Goal: Information Seeking & Learning: Check status

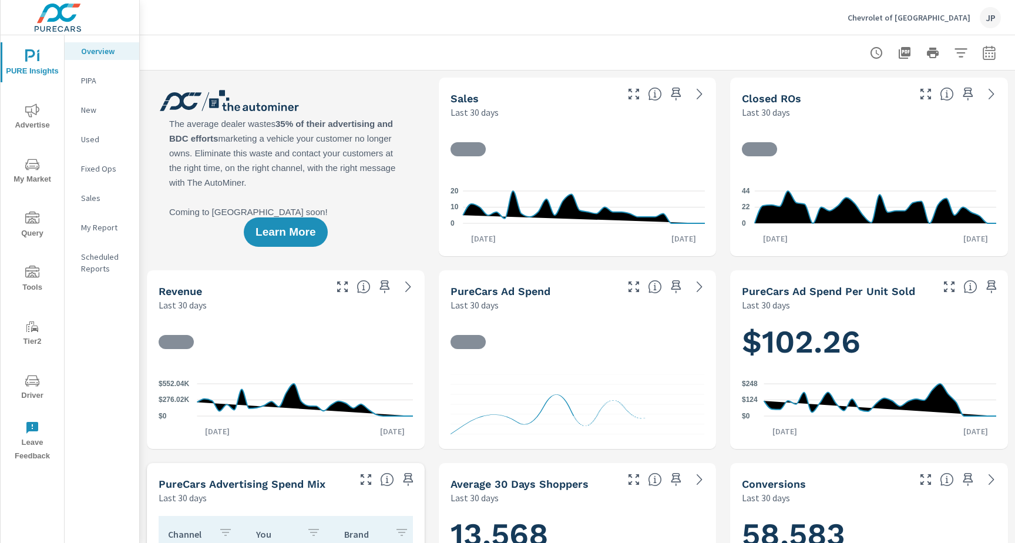
click at [36, 233] on span "Query" at bounding box center [32, 225] width 56 height 29
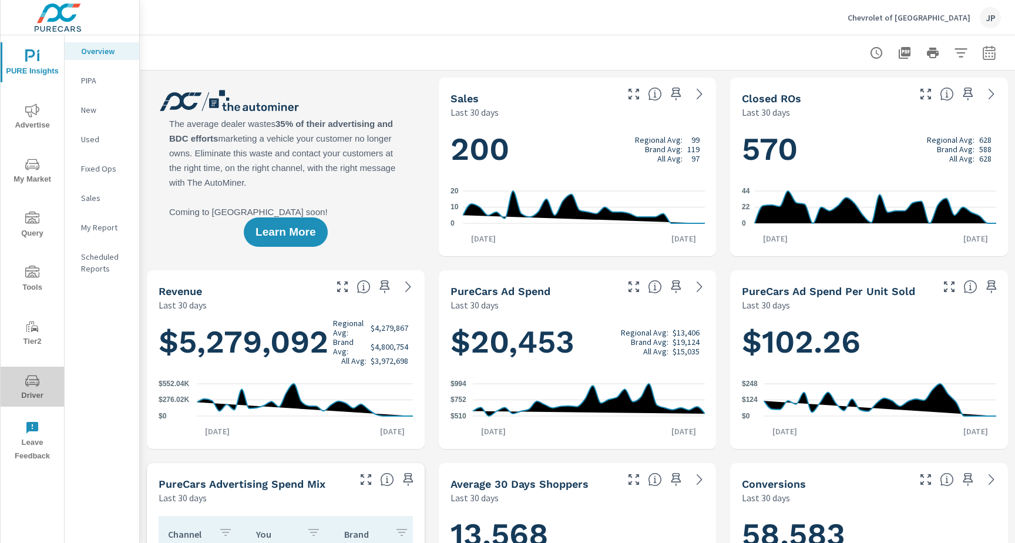
click at [33, 378] on icon "nav menu" at bounding box center [32, 380] width 14 height 14
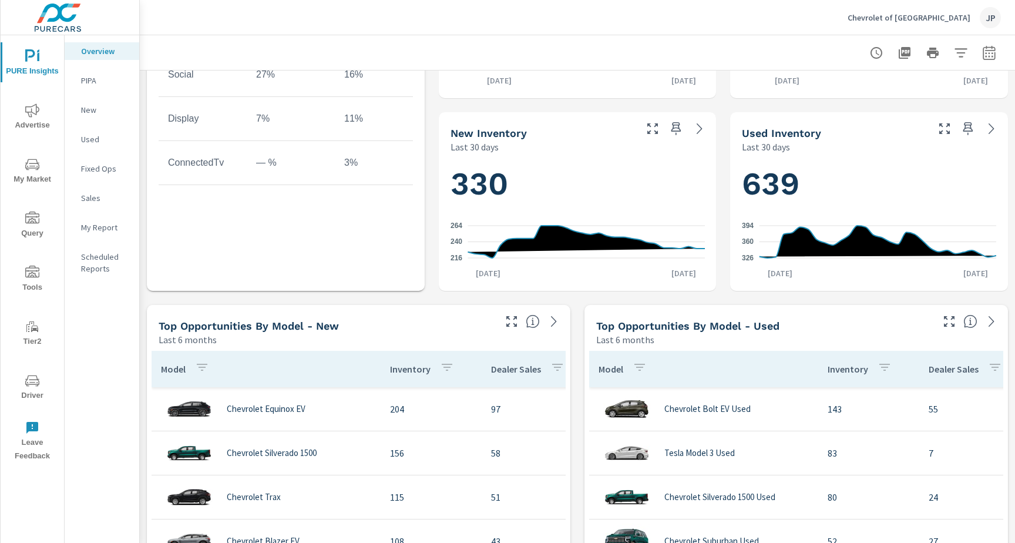
scroll to position [568, 0]
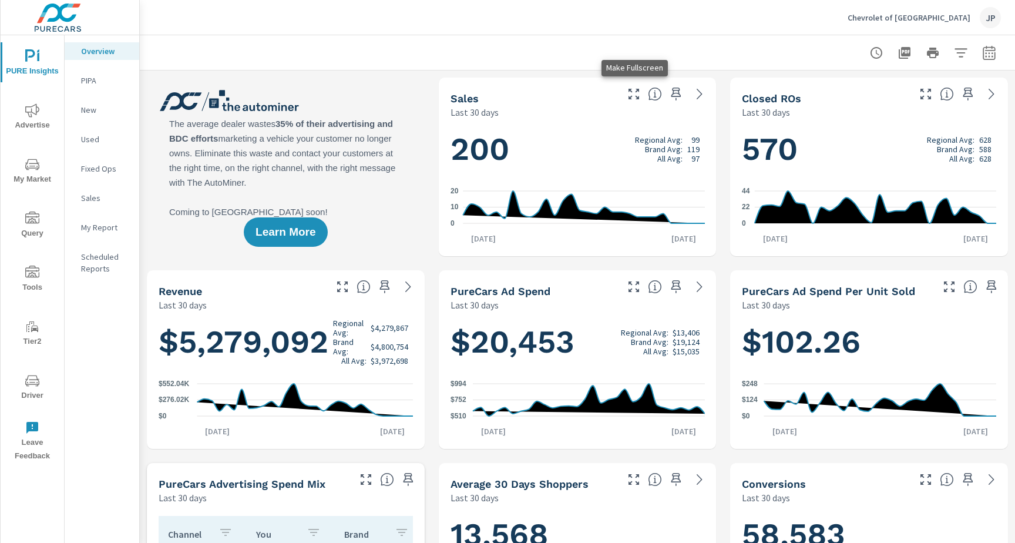
click at [634, 100] on icon "button" at bounding box center [634, 94] width 14 height 14
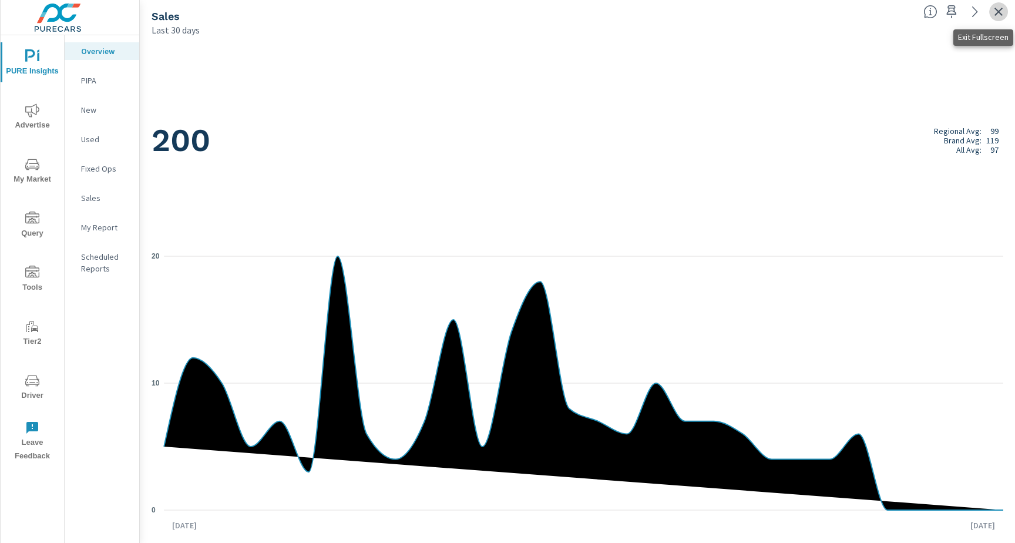
click at [991, 12] on icon "button" at bounding box center [998, 12] width 14 height 14
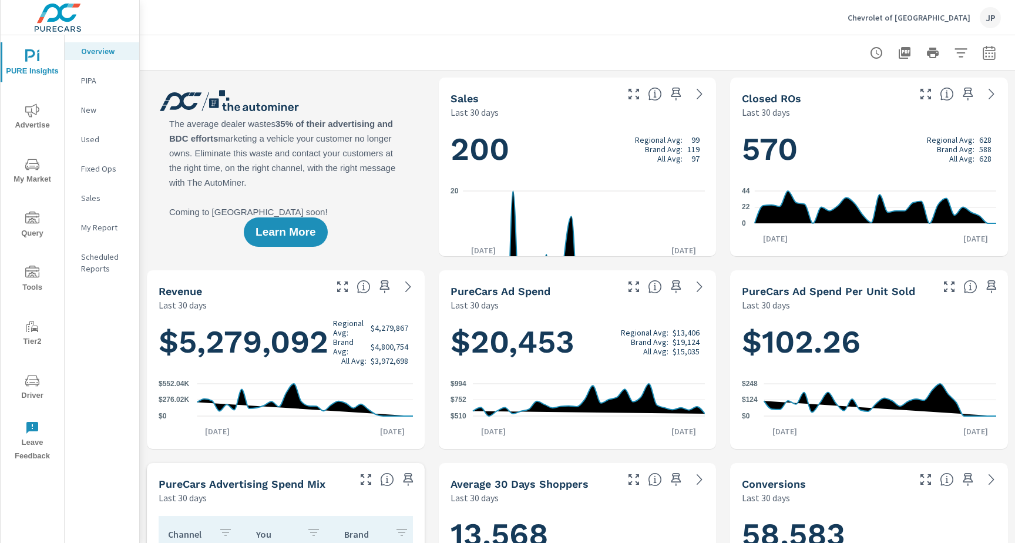
scroll to position [749, 0]
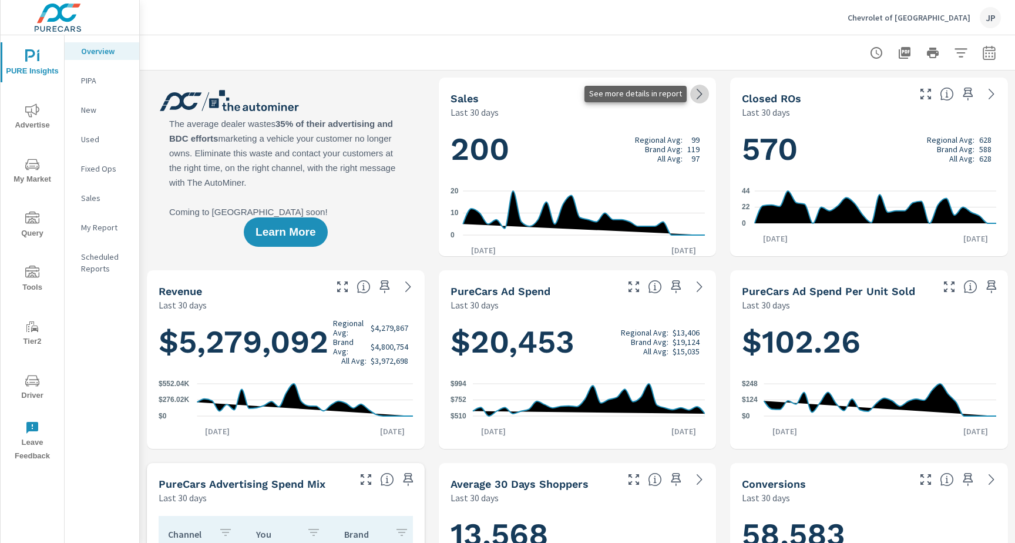
click at [698, 93] on icon at bounding box center [699, 94] width 14 height 14
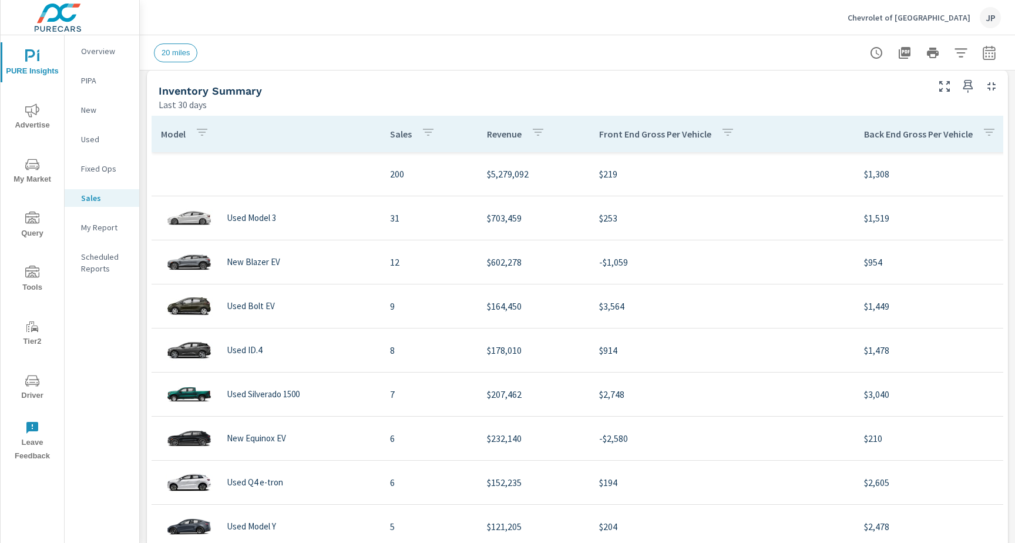
scroll to position [396, 0]
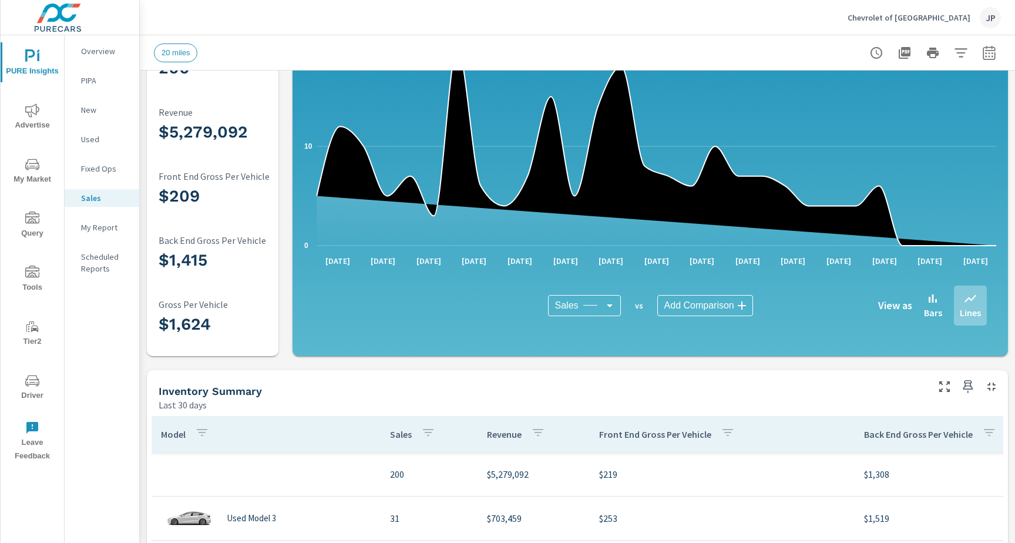
scroll to position [45, 0]
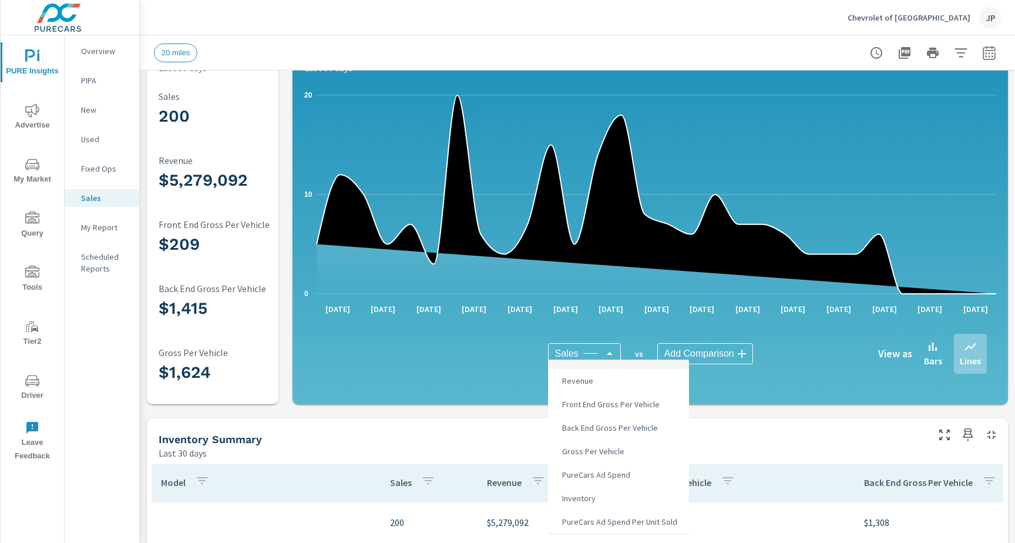
click at [569, 356] on body "PURE Insights Advertise My Market Query Tools Tier2 Driver Leave Feedback Overv…" at bounding box center [507, 271] width 1015 height 543
click at [412, 346] on div at bounding box center [507, 271] width 1015 height 543
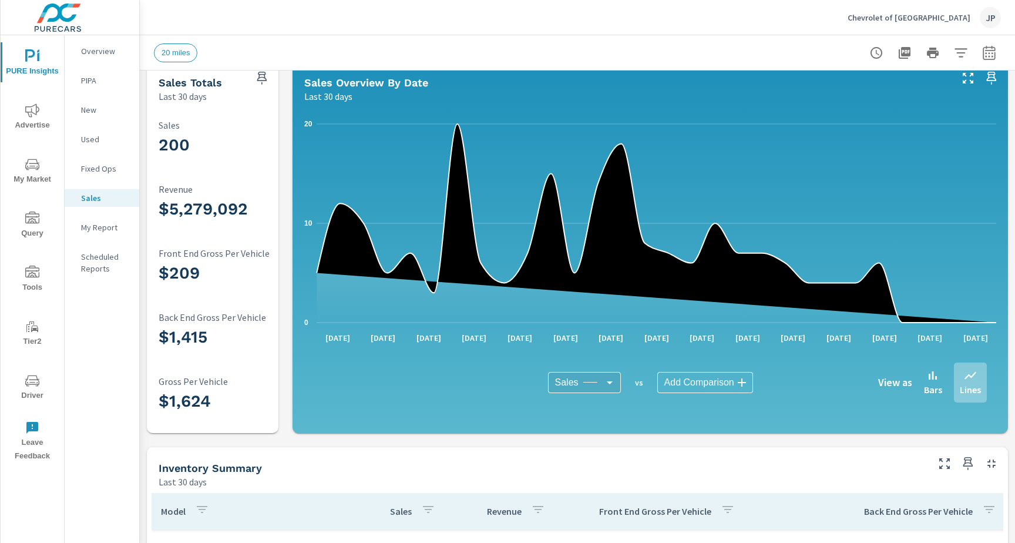
scroll to position [0, 0]
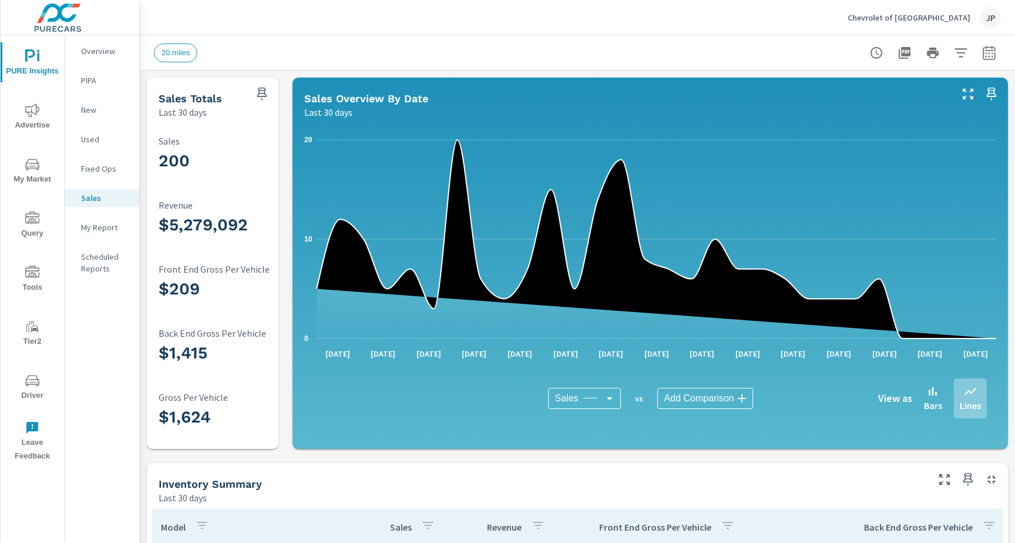
click at [33, 376] on icon "nav menu" at bounding box center [32, 380] width 14 height 14
